Goal: Information Seeking & Learning: Compare options

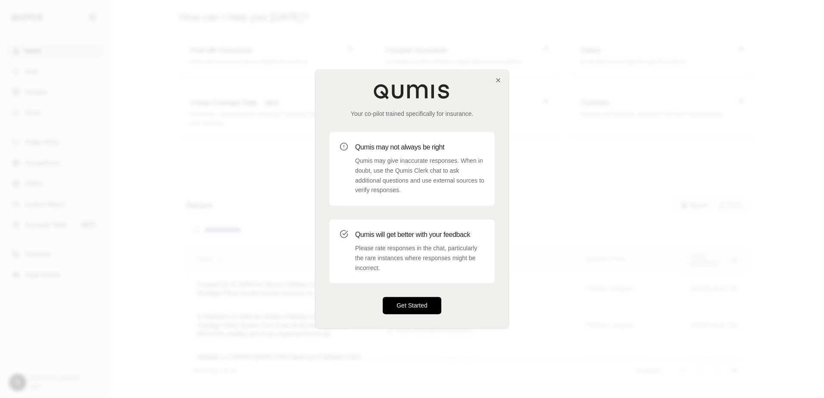
click at [412, 311] on button "Get Started" at bounding box center [412, 306] width 59 height 17
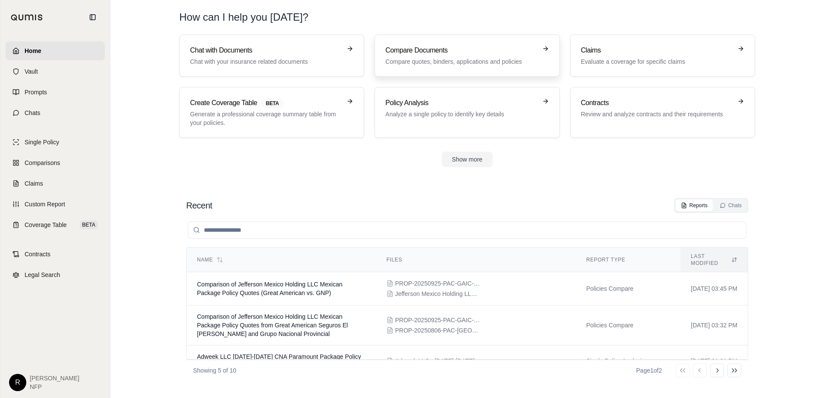
click at [426, 55] on h3 "Compare Documents" at bounding box center [460, 50] width 151 height 10
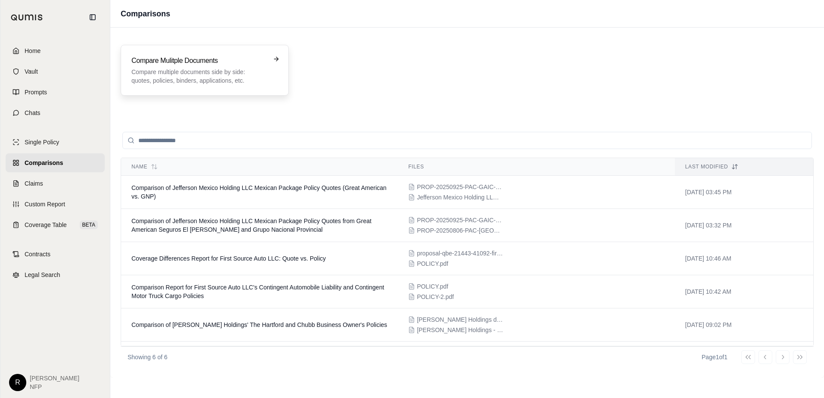
click at [266, 69] on p "Compare multiple documents side by side: quotes, policies, binders, application…" at bounding box center [199, 76] width 135 height 17
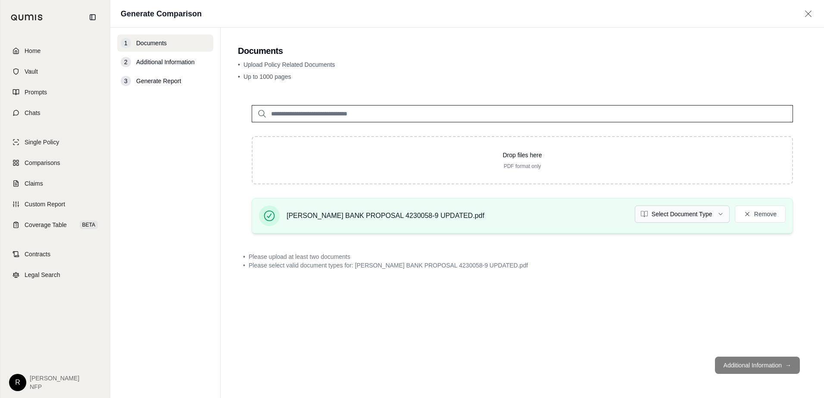
click at [674, 218] on html "Home Vault Prompts Chats Single Policy Comparisons Claims Custom Report Coverag…" at bounding box center [412, 199] width 824 height 398
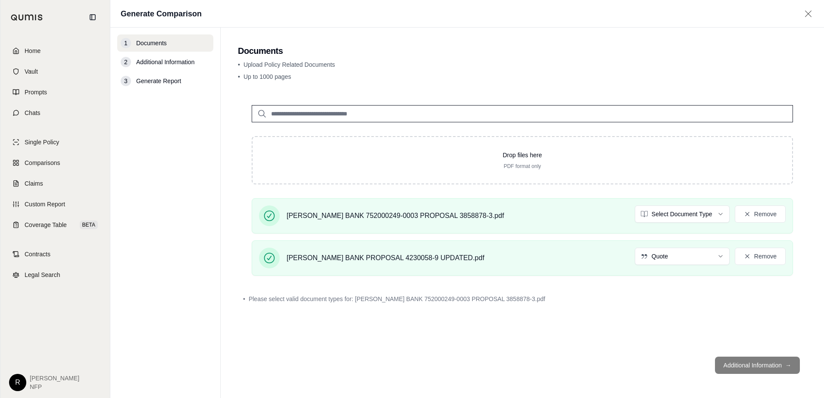
click at [683, 219] on html "Home Vault Prompts Chats Single Policy Comparisons Claims Custom Report Coverag…" at bounding box center [412, 199] width 824 height 398
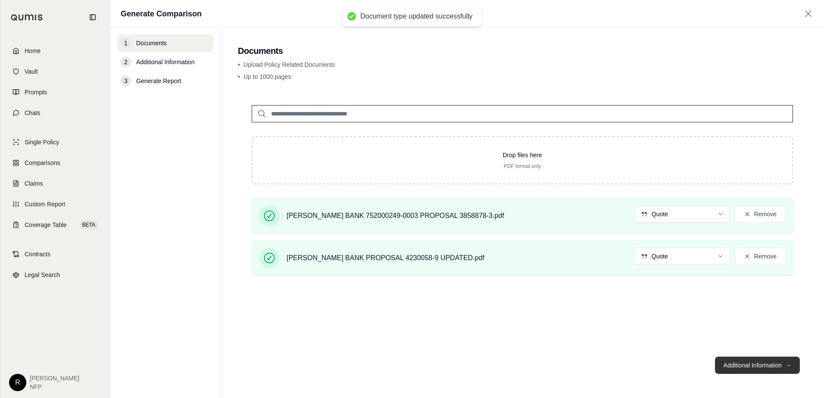
click at [734, 367] on button "Additional Information →" at bounding box center [757, 365] width 85 height 17
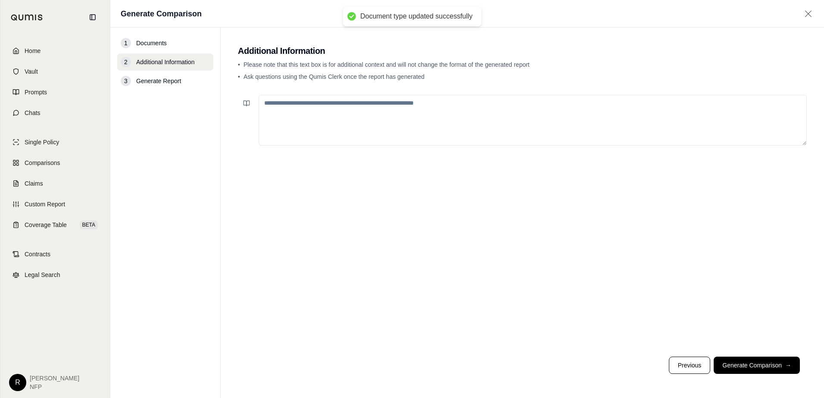
click at [469, 119] on textarea at bounding box center [533, 120] width 548 height 51
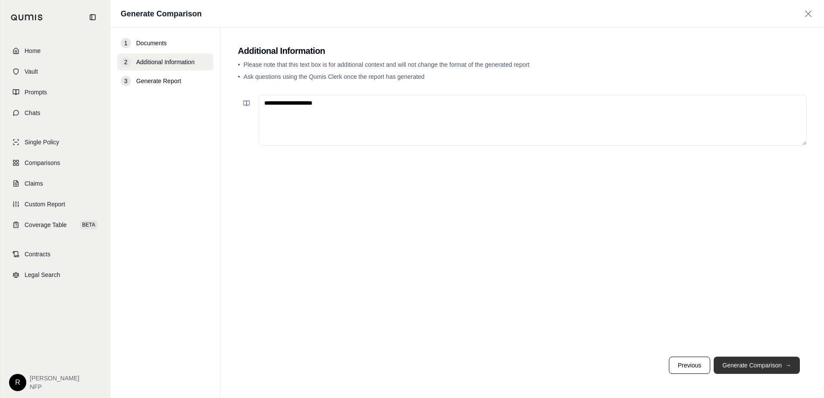
type textarea "**********"
click at [762, 361] on button "Generate Comparison →" at bounding box center [757, 365] width 86 height 17
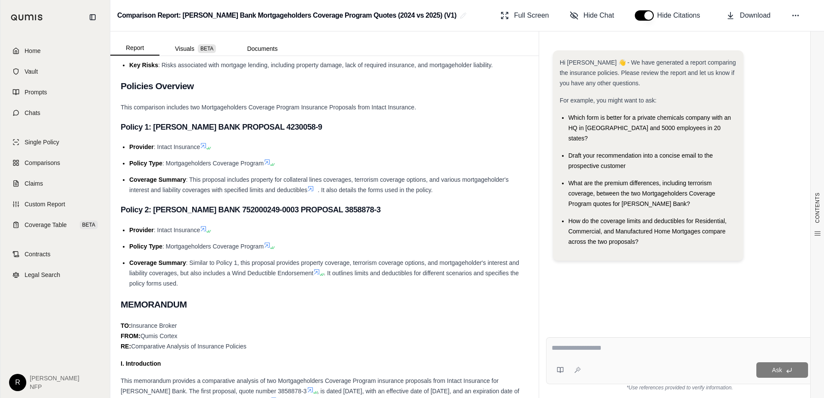
scroll to position [172, 0]
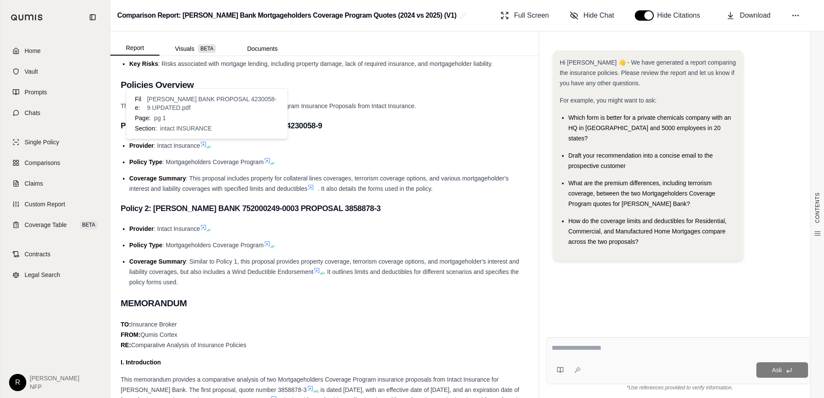
click at [206, 144] on icon at bounding box center [203, 144] width 7 height 7
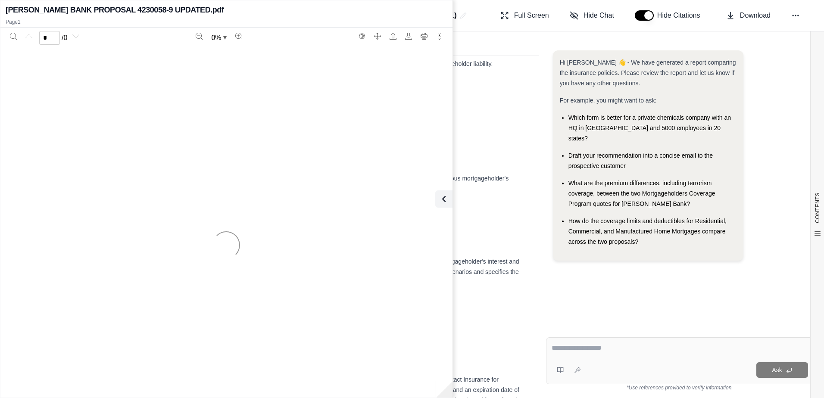
drag, startPoint x: 461, startPoint y: 119, endPoint x: 461, endPoint y: 124, distance: 5.2
click at [461, 119] on h3 "Policy 1: [PERSON_NAME] BANK PROPOSAL 4230058-9" at bounding box center [325, 126] width 408 height 16
click at [444, 204] on icon at bounding box center [442, 199] width 10 height 10
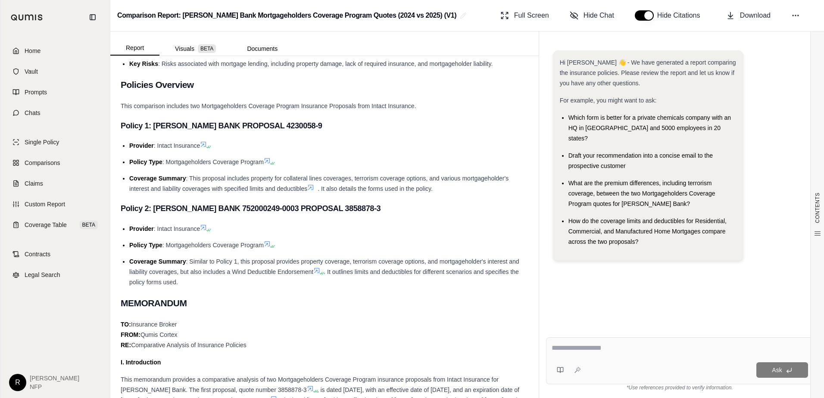
click at [206, 142] on icon at bounding box center [203, 144] width 5 height 5
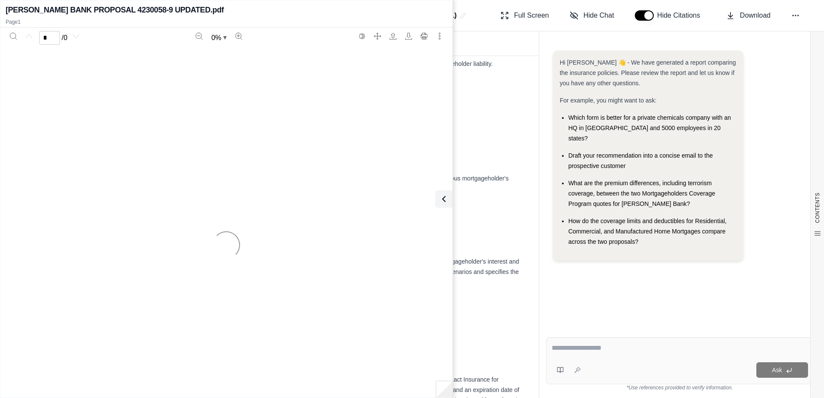
click at [292, 159] on div at bounding box center [227, 245] width 442 height 398
click at [438, 202] on icon at bounding box center [442, 199] width 10 height 10
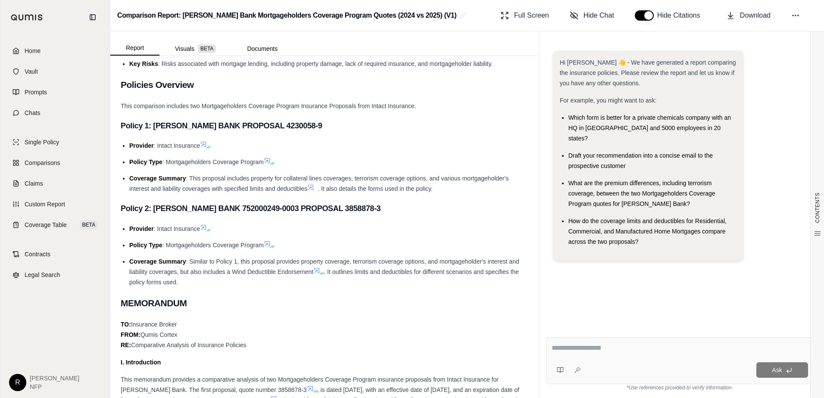
click at [271, 161] on span at bounding box center [267, 160] width 7 height 7
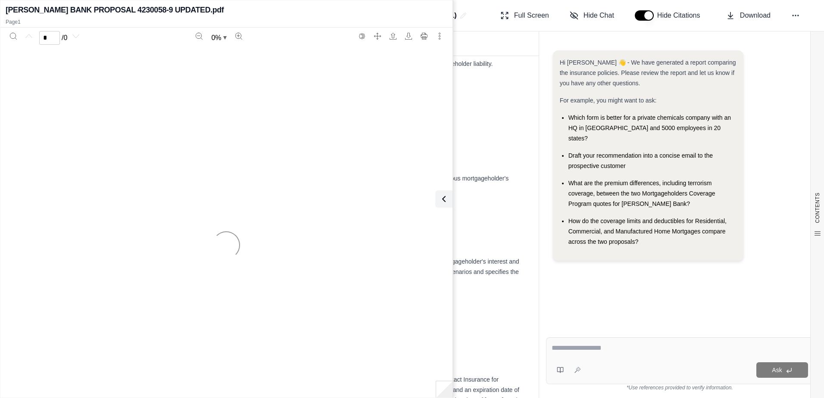
click at [277, 74] on div at bounding box center [227, 245] width 442 height 398
click at [439, 197] on icon at bounding box center [442, 199] width 10 height 10
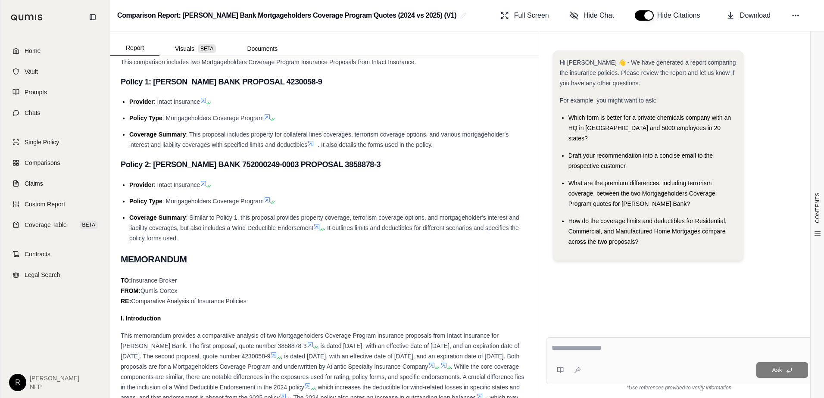
scroll to position [216, 0]
click at [205, 102] on icon at bounding box center [203, 101] width 7 height 7
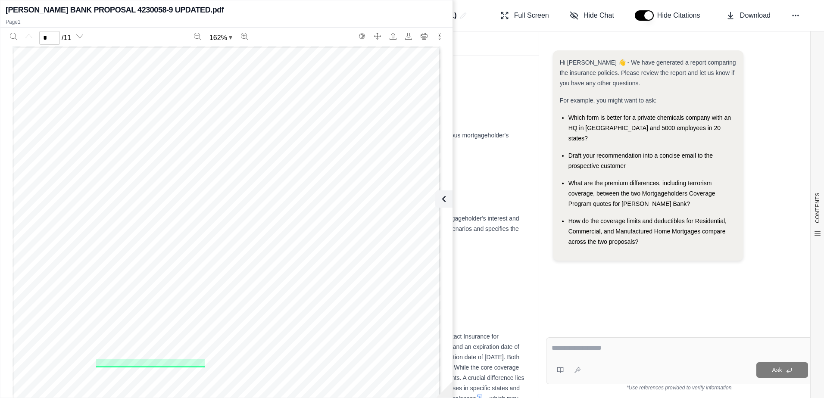
click at [473, 145] on li "Coverage Summary : This proposal includes property for collateral lines coverag…" at bounding box center [328, 140] width 399 height 21
click at [450, 202] on button at bounding box center [442, 199] width 17 height 17
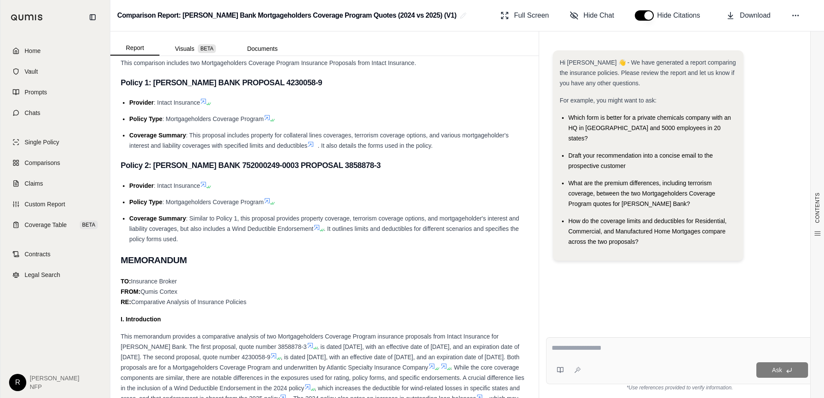
click at [207, 100] on icon at bounding box center [203, 101] width 7 height 7
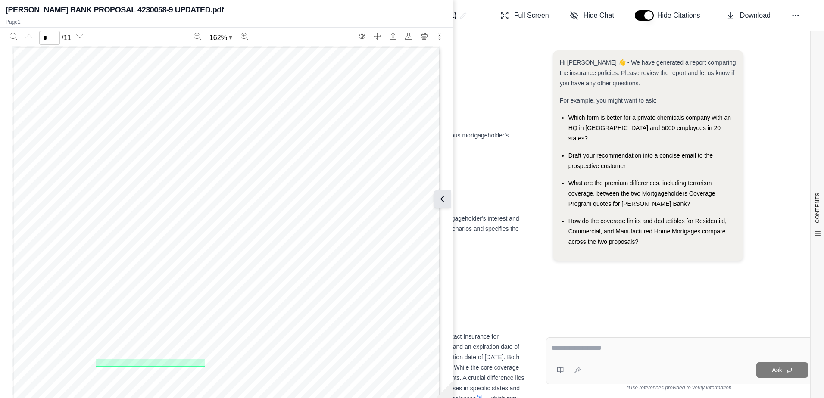
click at [449, 198] on button at bounding box center [442, 199] width 17 height 17
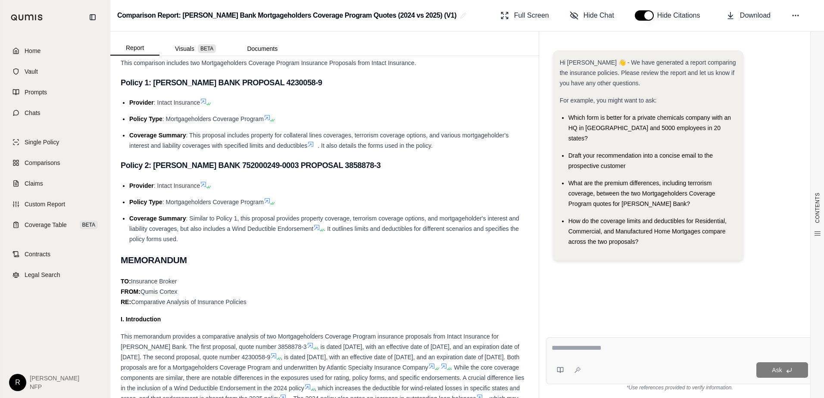
click at [200, 182] on span ": Intact Insurance" at bounding box center [177, 185] width 46 height 7
click at [206, 184] on icon at bounding box center [203, 184] width 5 height 5
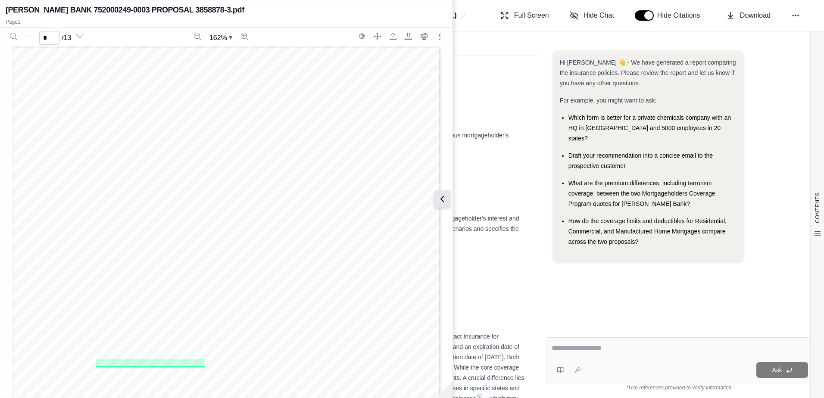
click at [448, 199] on icon at bounding box center [442, 199] width 10 height 10
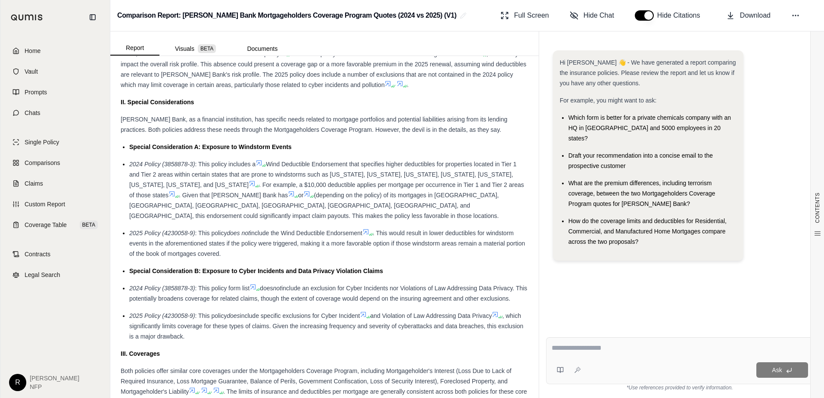
scroll to position [604, 0]
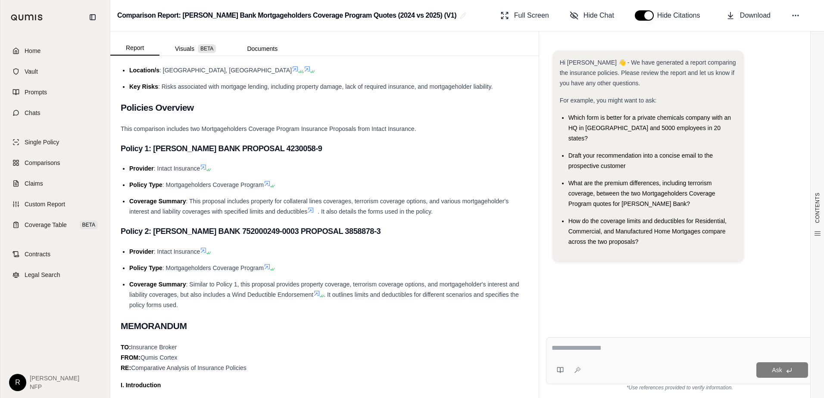
scroll to position [43, 0]
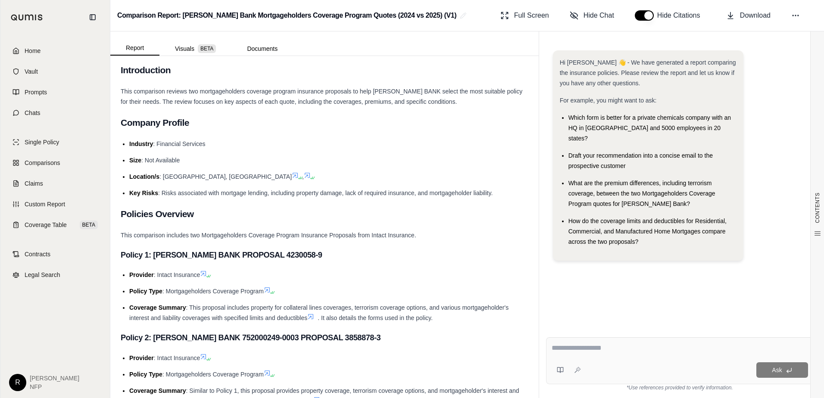
click at [47, 50] on link "Home" at bounding box center [55, 50] width 99 height 19
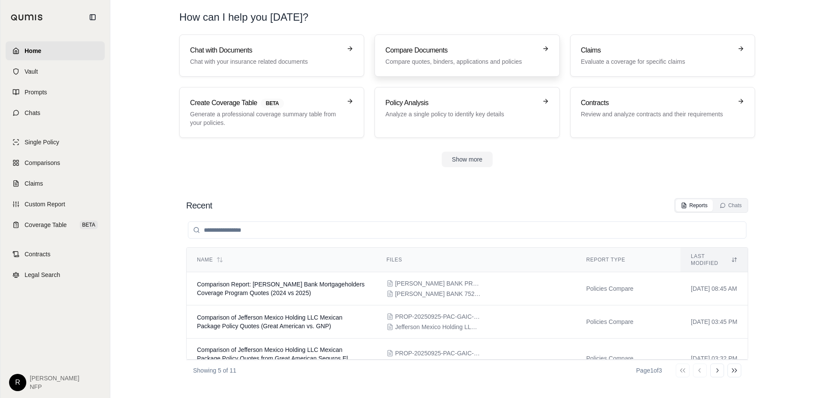
click at [416, 68] on link "Compare Documents Compare quotes, binders, applications and policies" at bounding box center [467, 55] width 185 height 42
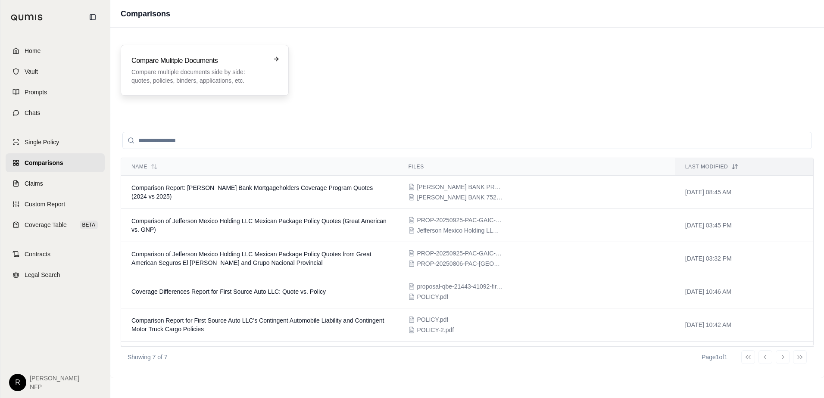
click at [189, 69] on p "Compare multiple documents side by side: quotes, policies, binders, application…" at bounding box center [199, 76] width 135 height 17
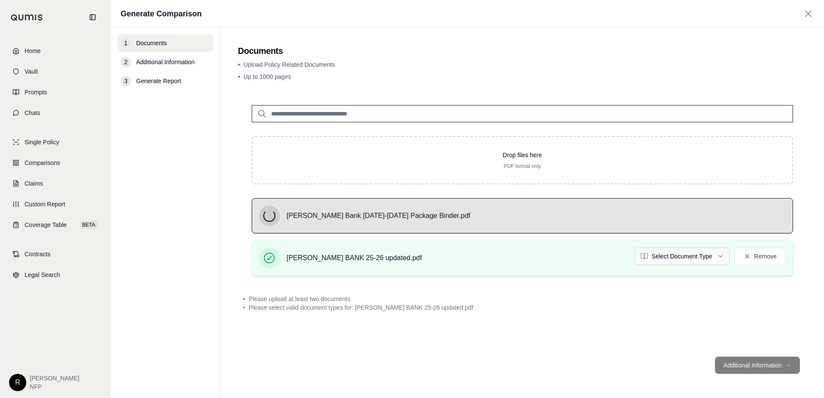
click at [683, 254] on html "Home Vault Prompts Chats Single Policy Comparisons Claims Custom Report Coverag…" at bounding box center [412, 199] width 824 height 398
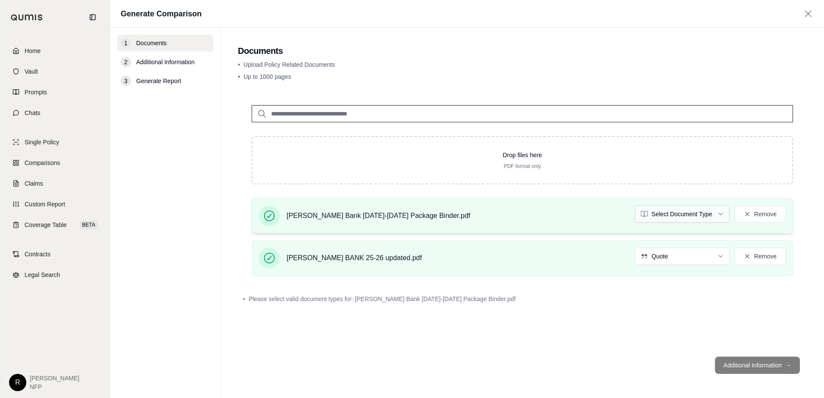
click at [658, 214] on html "Document type updated successfully Home Vault Prompts Chats Single Policy Compa…" at bounding box center [412, 199] width 824 height 398
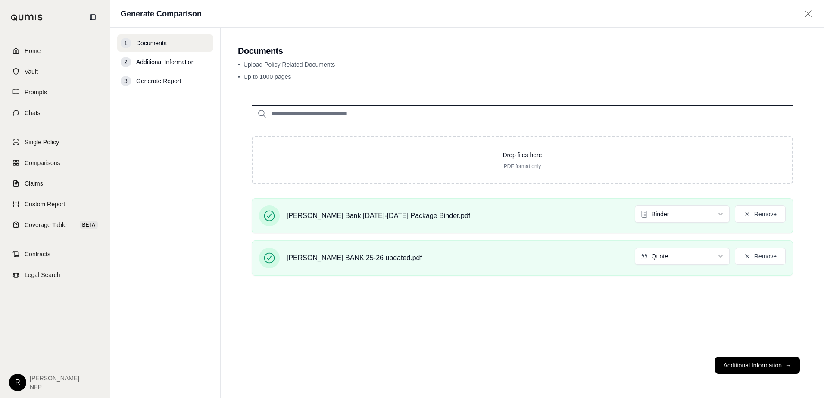
drag, startPoint x: 783, startPoint y: 364, endPoint x: 817, endPoint y: 345, distance: 39.4
click at [783, 364] on button "Additional Information →" at bounding box center [757, 365] width 85 height 17
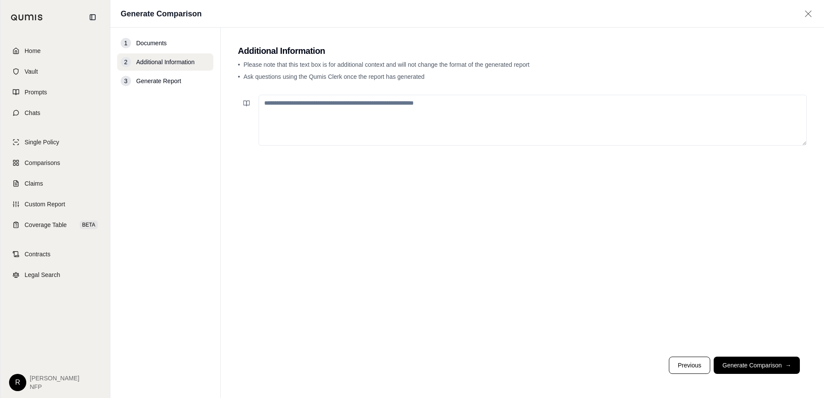
click at [439, 100] on textarea at bounding box center [533, 120] width 548 height 51
type textarea "**********"
click at [781, 363] on button "Generate Comparison →" at bounding box center [757, 365] width 86 height 17
